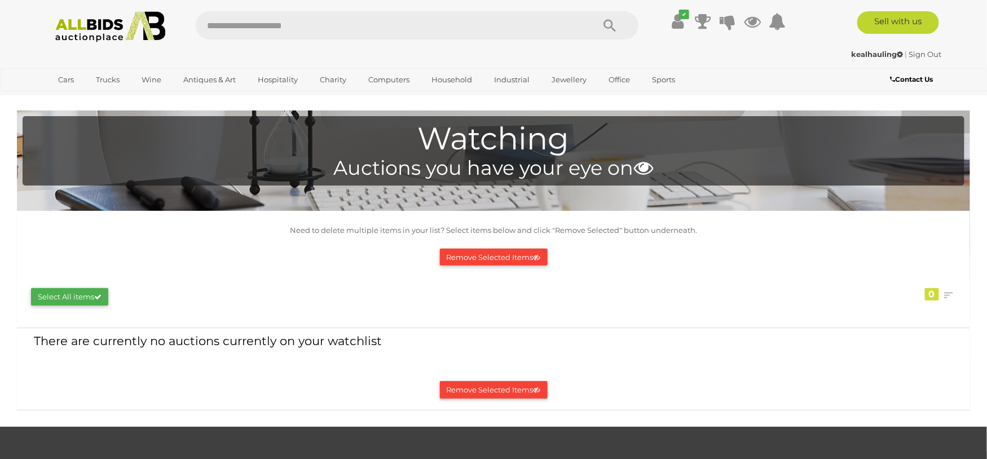
click at [852, 58] on strong "kealhauling" at bounding box center [878, 54] width 52 height 9
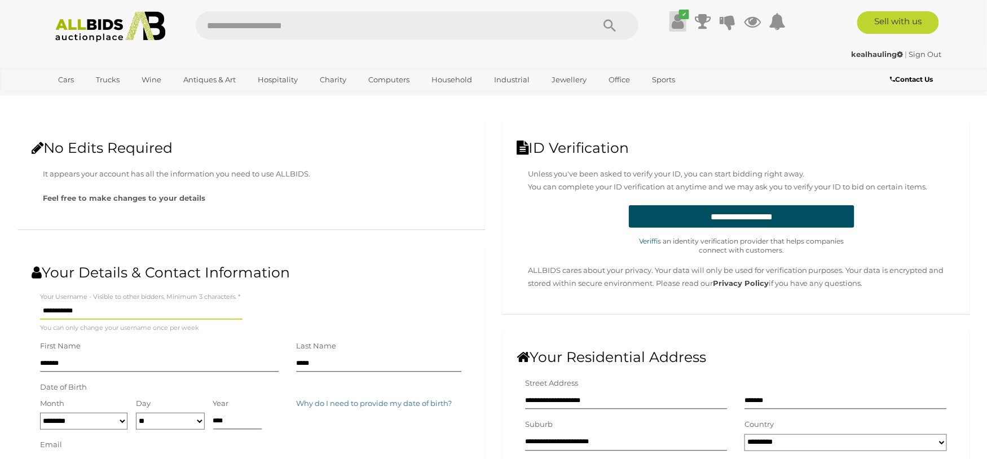
click at [672, 23] on icon at bounding box center [678, 21] width 12 height 20
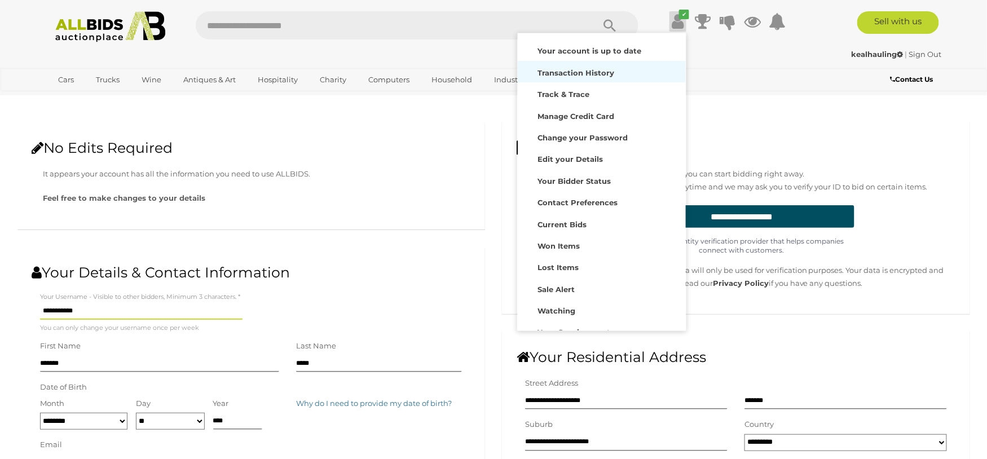
click at [551, 77] on strong "Transaction History" at bounding box center [576, 72] width 77 height 9
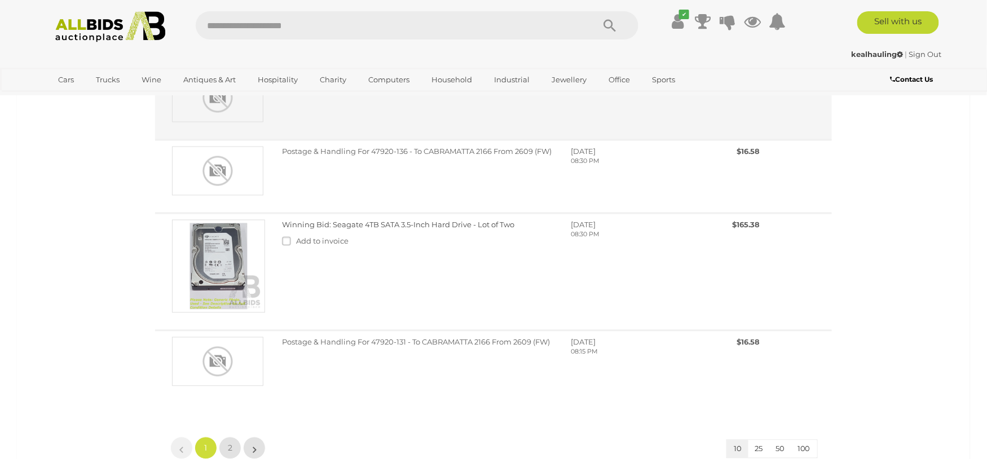
scroll to position [903, 0]
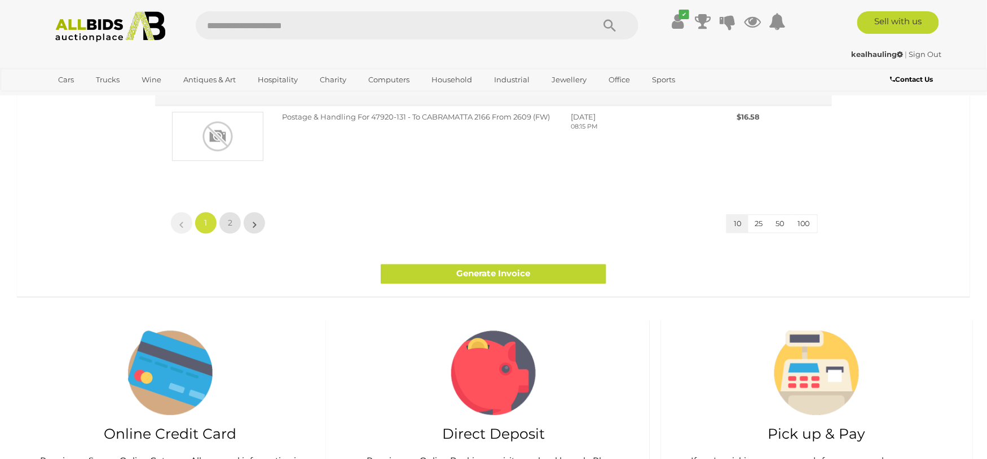
click at [324, 20] on span "Add to invoice" at bounding box center [322, 15] width 52 height 9
click at [287, 20] on label at bounding box center [289, 15] width 14 height 9
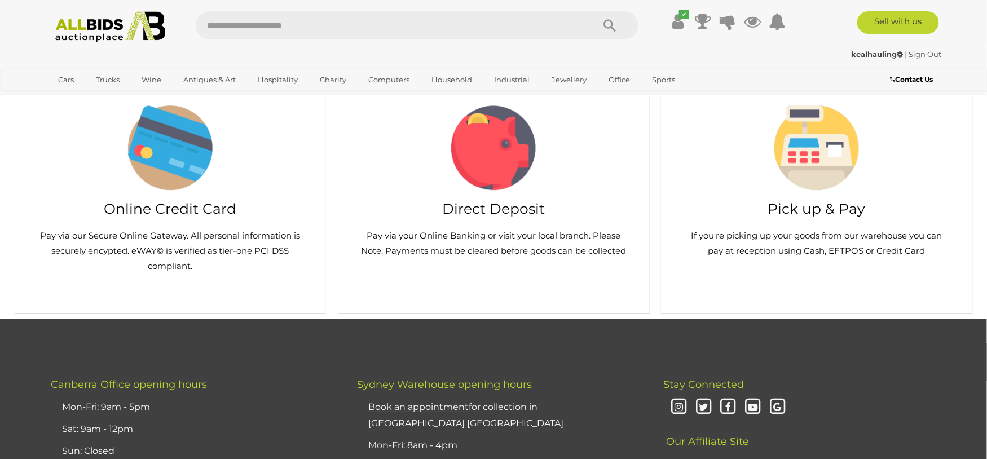
click at [460, 59] on link "Generate Invoice" at bounding box center [494, 49] width 226 height 20
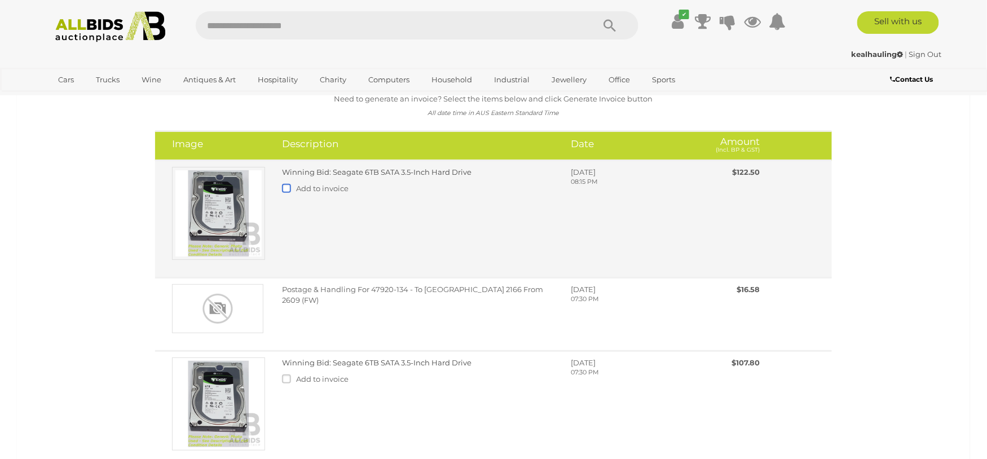
click at [289, 193] on label at bounding box center [289, 188] width 14 height 9
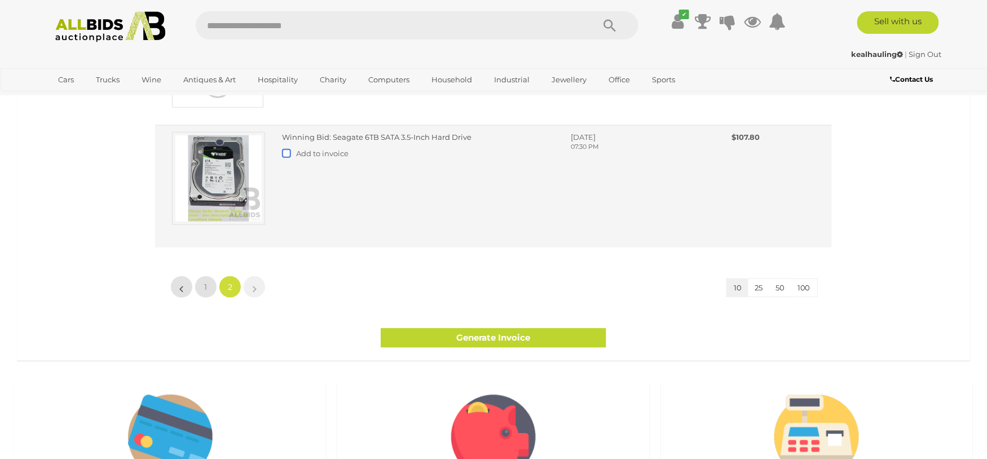
click at [287, 158] on label at bounding box center [289, 153] width 14 height 9
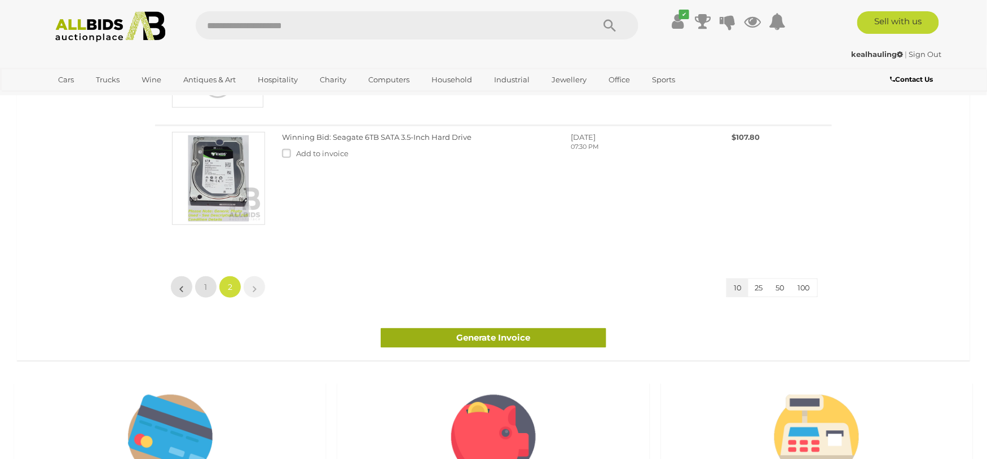
click at [474, 348] on link "Generate Invoice" at bounding box center [494, 338] width 226 height 20
